Goal: Task Accomplishment & Management: Use online tool/utility

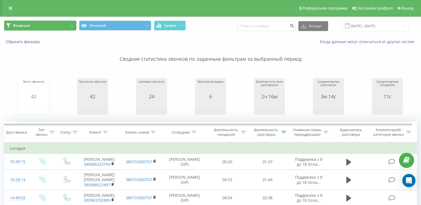
click at [51, 24] on button "Входящие" at bounding box center [40, 26] width 72 height 10
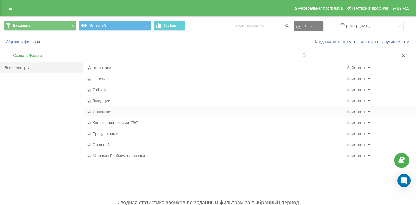
click at [100, 110] on span "Исходящие" at bounding box center [217, 112] width 259 height 4
